Goal: Find specific page/section

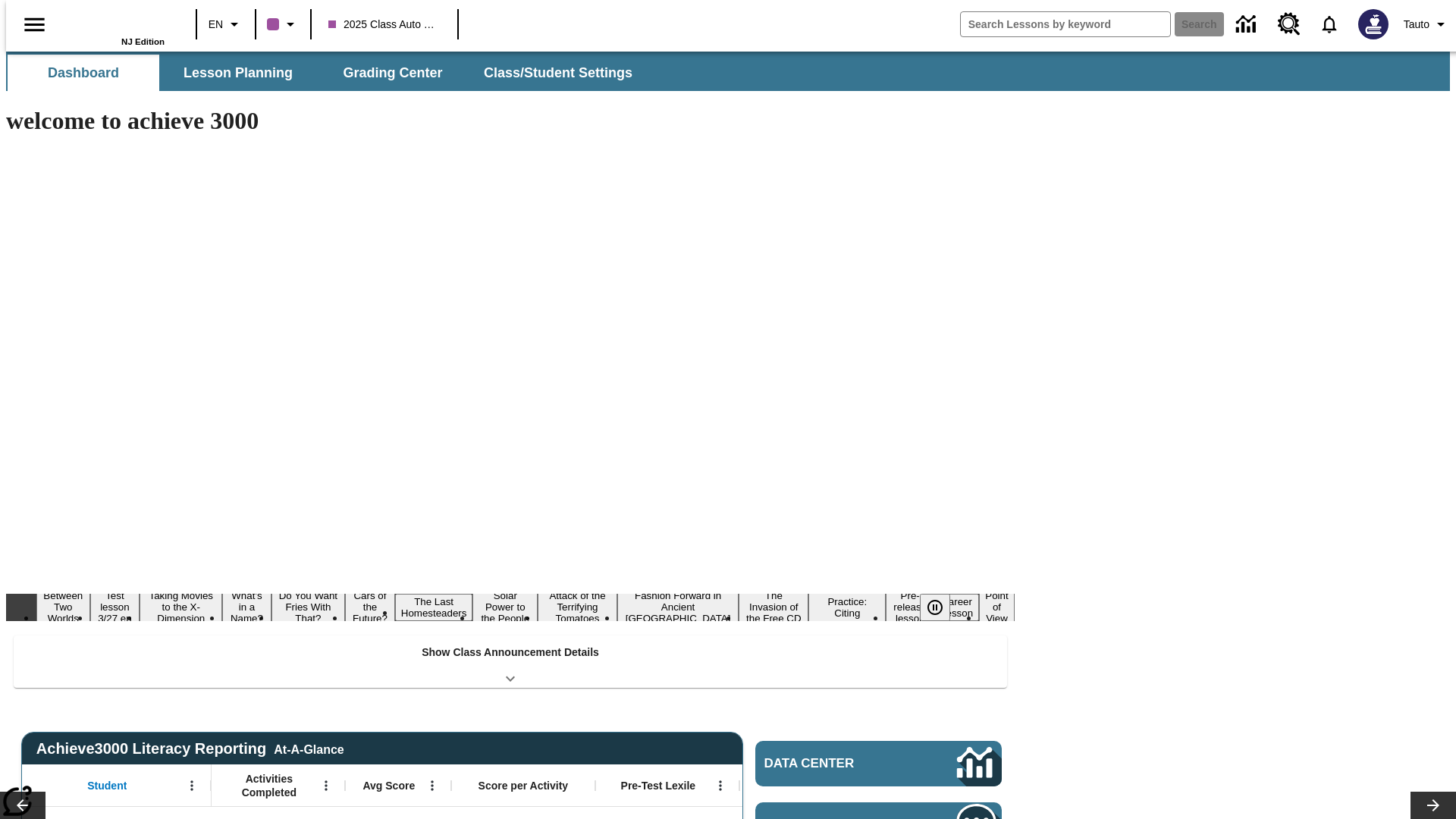
type input "-1"
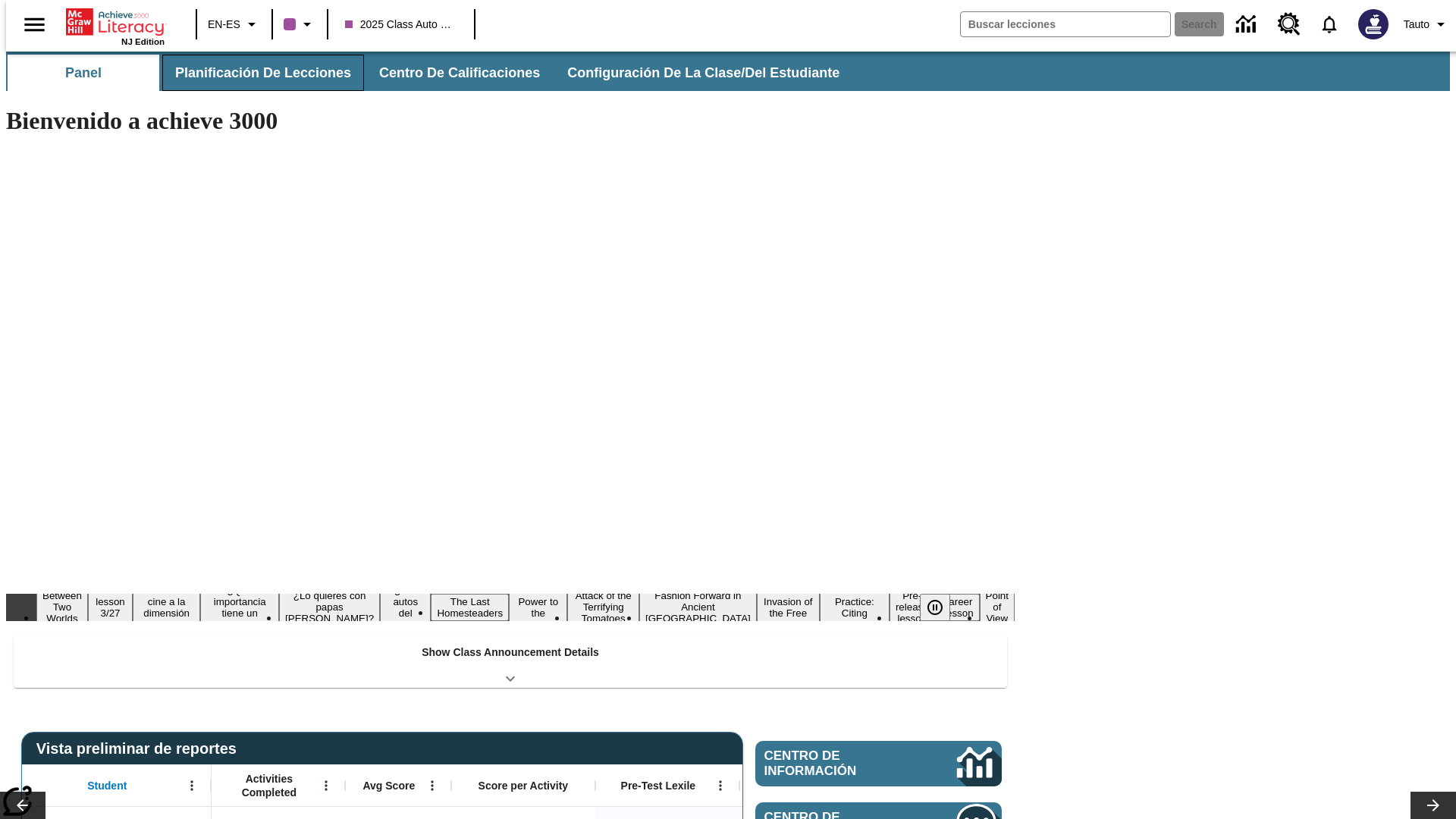
click at [254, 73] on button "Planificación de lecciones" at bounding box center [263, 73] width 202 height 36
